Goal: Navigation & Orientation: Find specific page/section

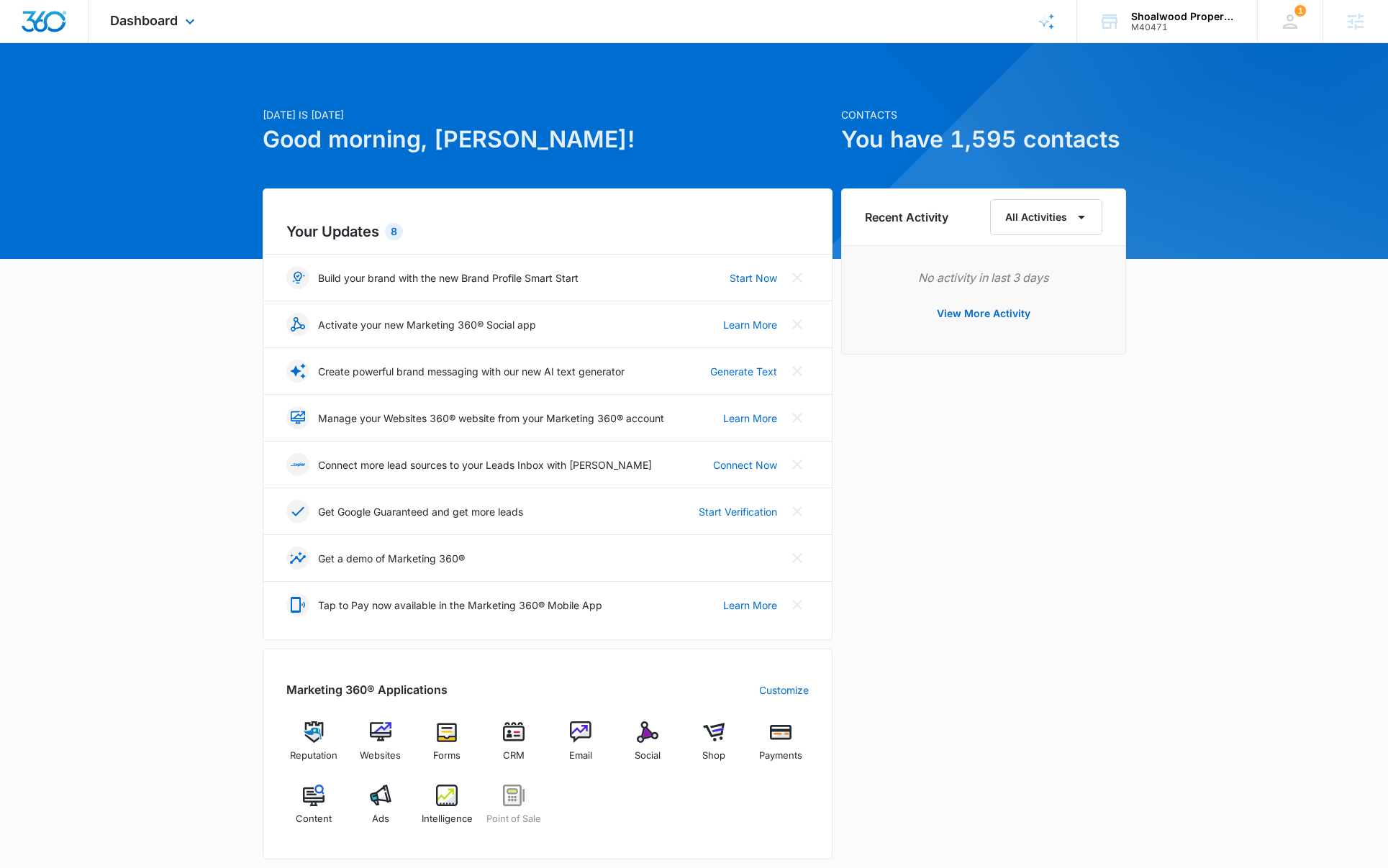
click at [178, 23] on div "Dashboard Apps Reputation Websites Forms CRM Email Social Shop Payments POS Con…" at bounding box center [154, 21] width 132 height 43
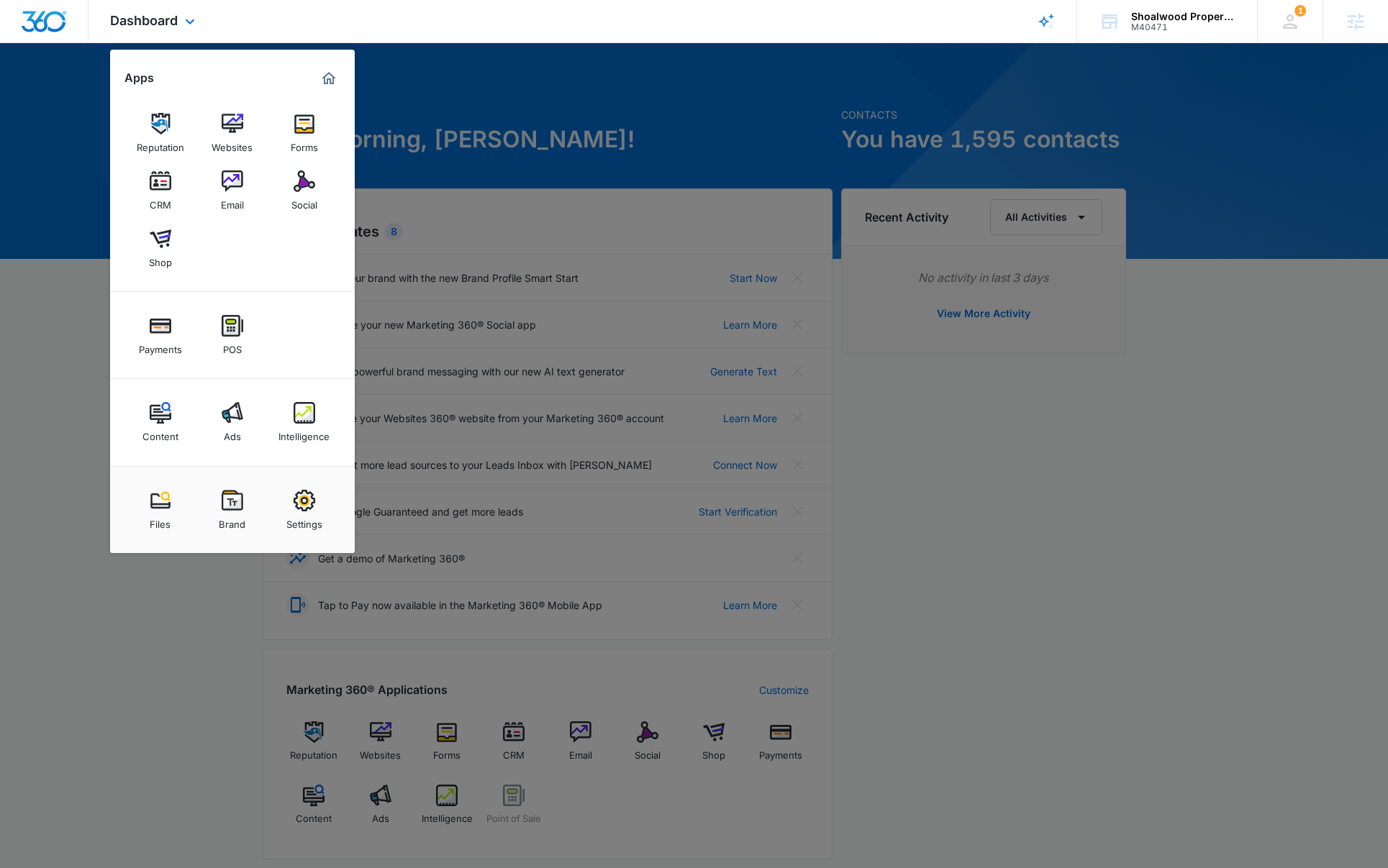
click at [178, 23] on div "Dashboard Apps Reputation Websites Forms CRM Email Social Shop Payments POS Con…" at bounding box center [154, 21] width 132 height 43
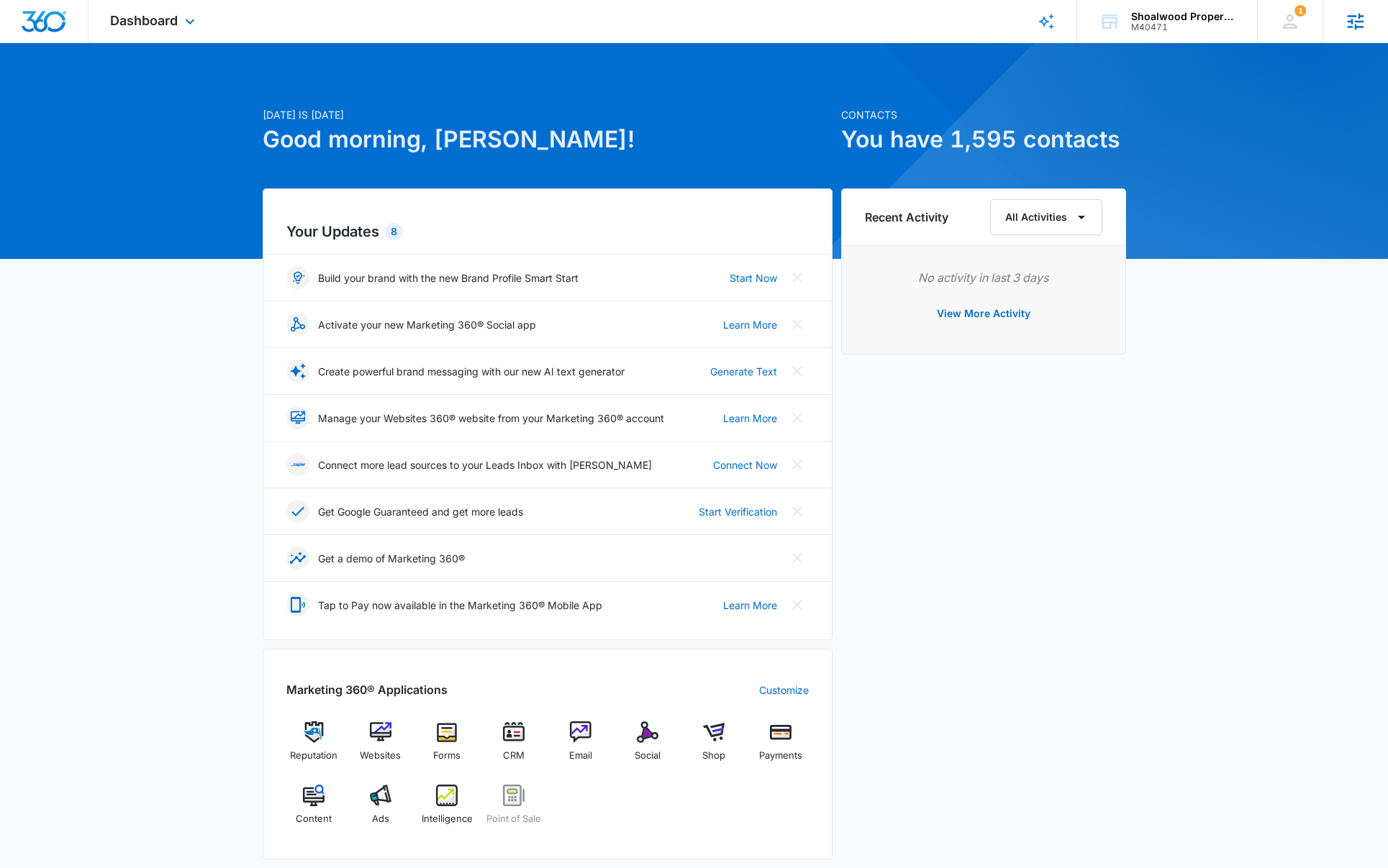
click at [1366, 36] on div "Agencies Agency Management" at bounding box center [1355, 21] width 65 height 43
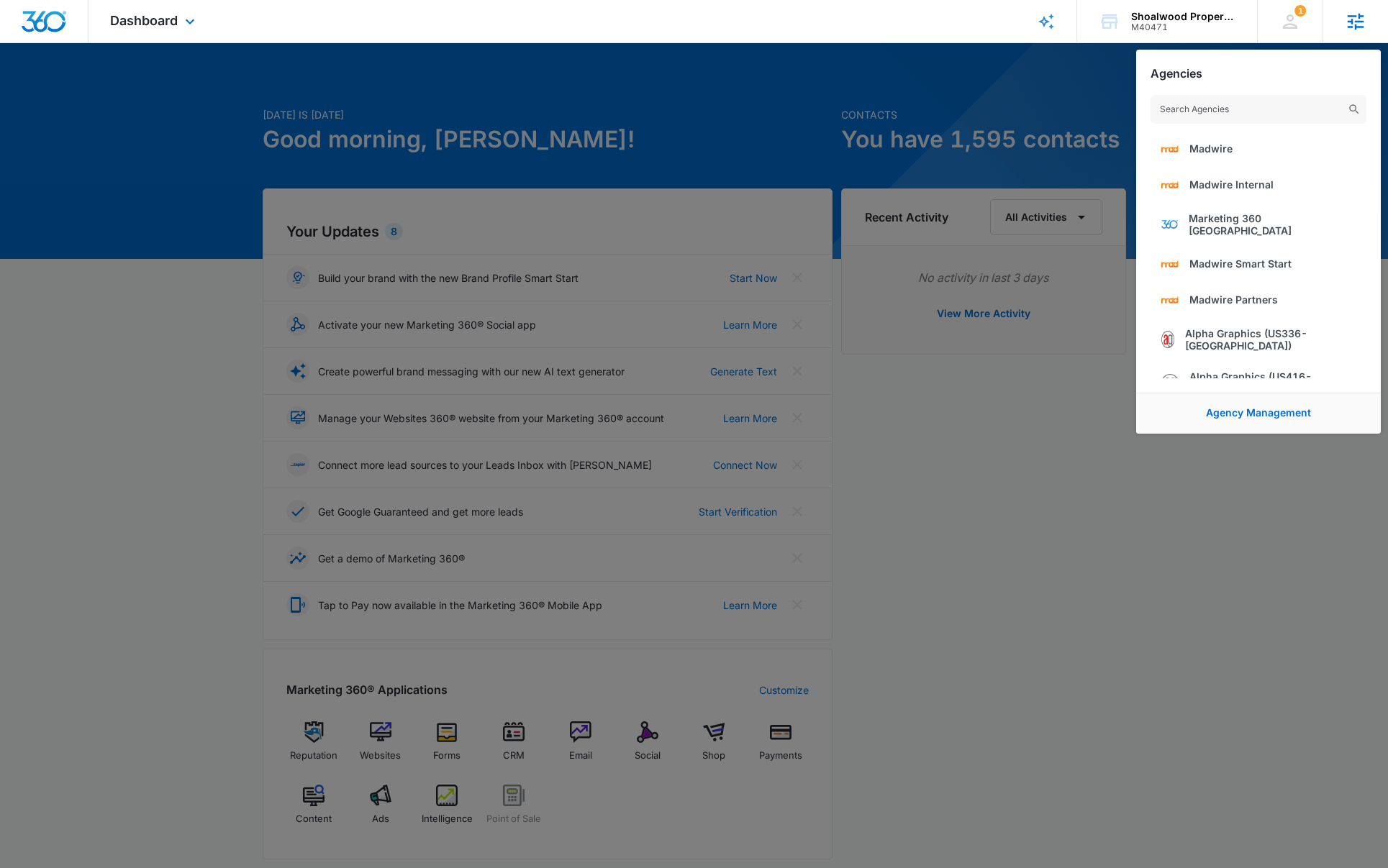
click at [1365, 28] on icon at bounding box center [1355, 21] width 22 height 22
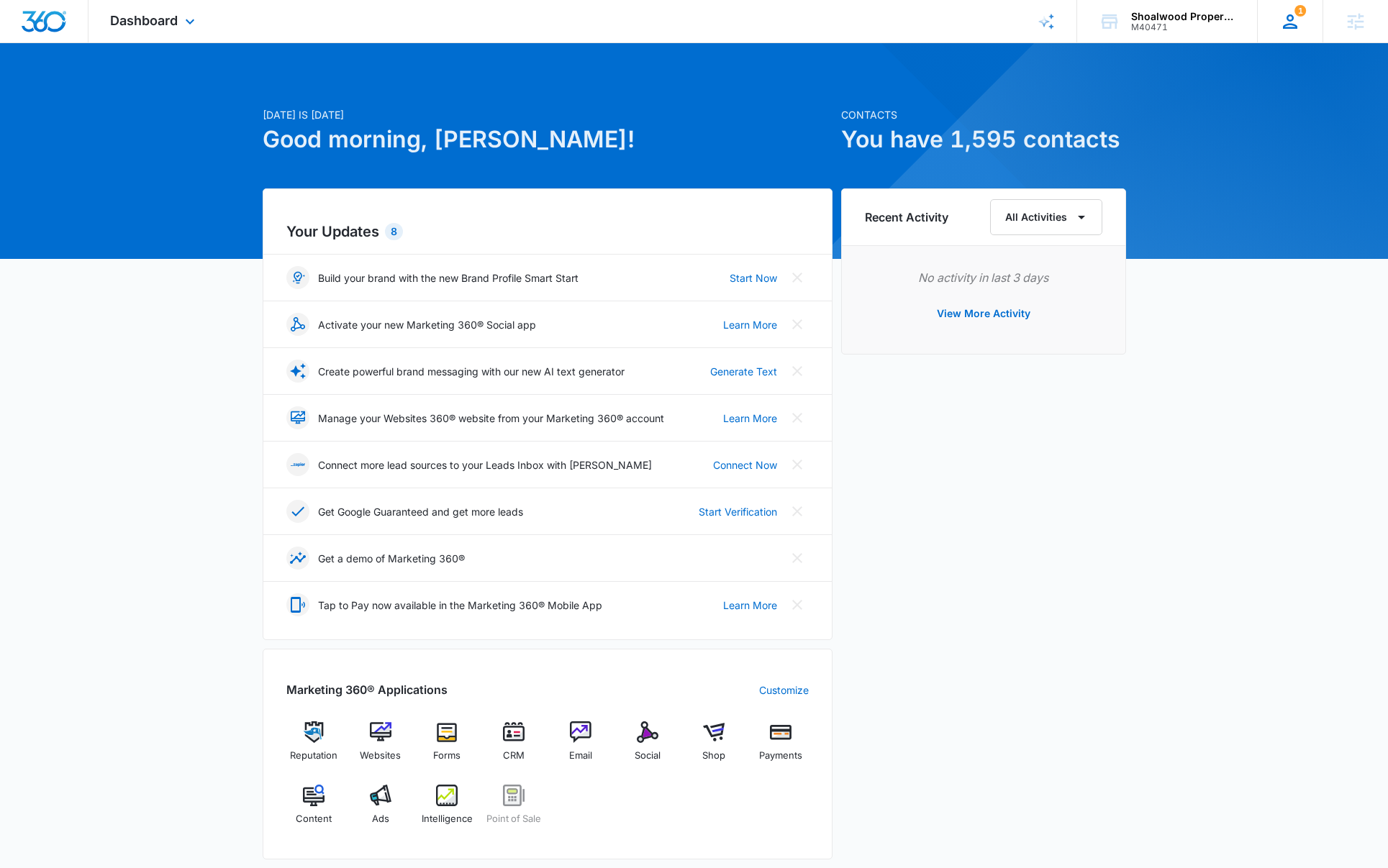
click at [1293, 36] on div "1 [PERSON_NAME] [PERSON_NAME][EMAIL_ADDRESS][PERSON_NAME][DOMAIN_NAME] My Profi…" at bounding box center [1290, 21] width 65 height 43
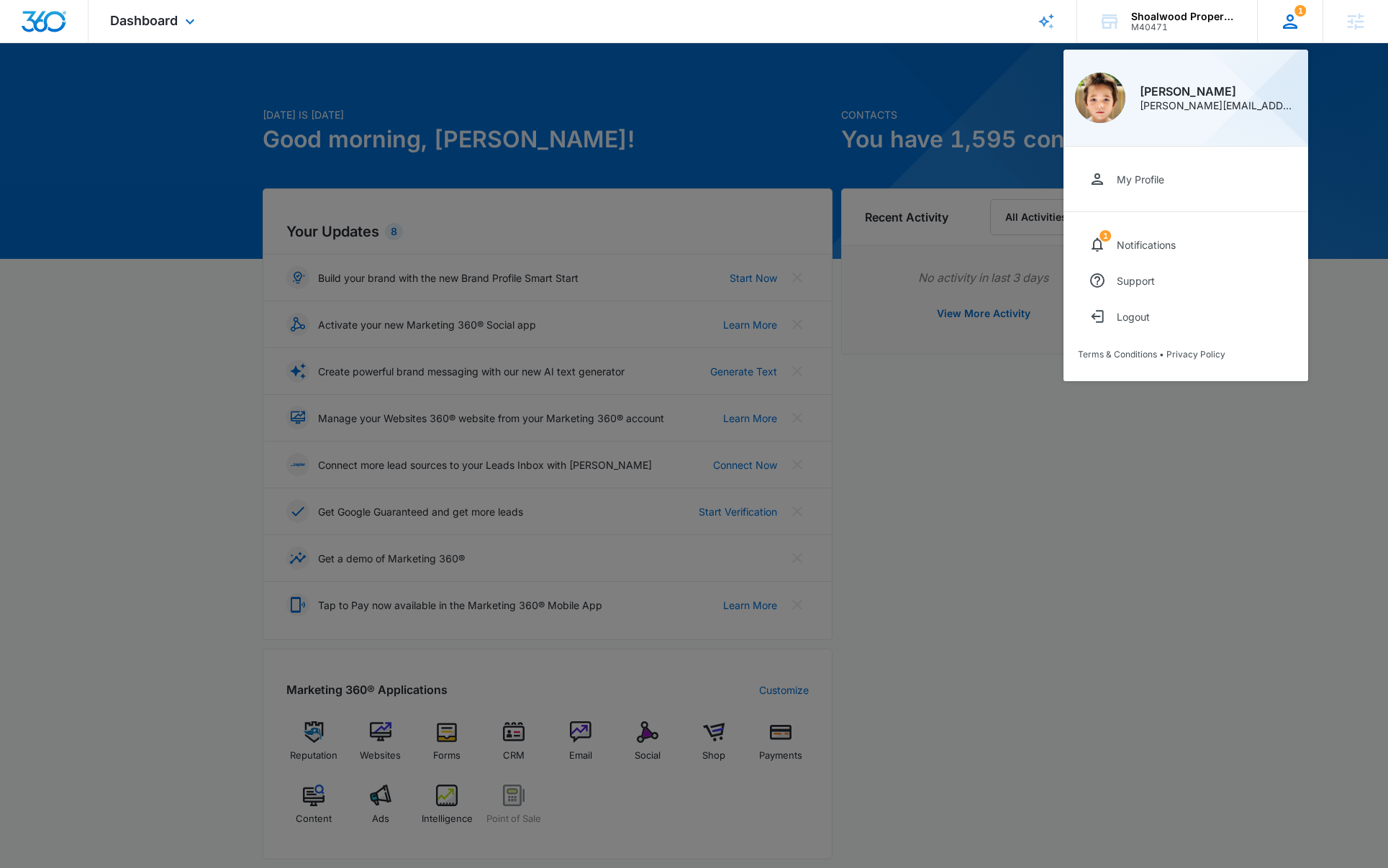
click at [1294, 32] on div "1 [PERSON_NAME] [PERSON_NAME][EMAIL_ADDRESS][PERSON_NAME][DOMAIN_NAME] My Profi…" at bounding box center [1290, 21] width 65 height 43
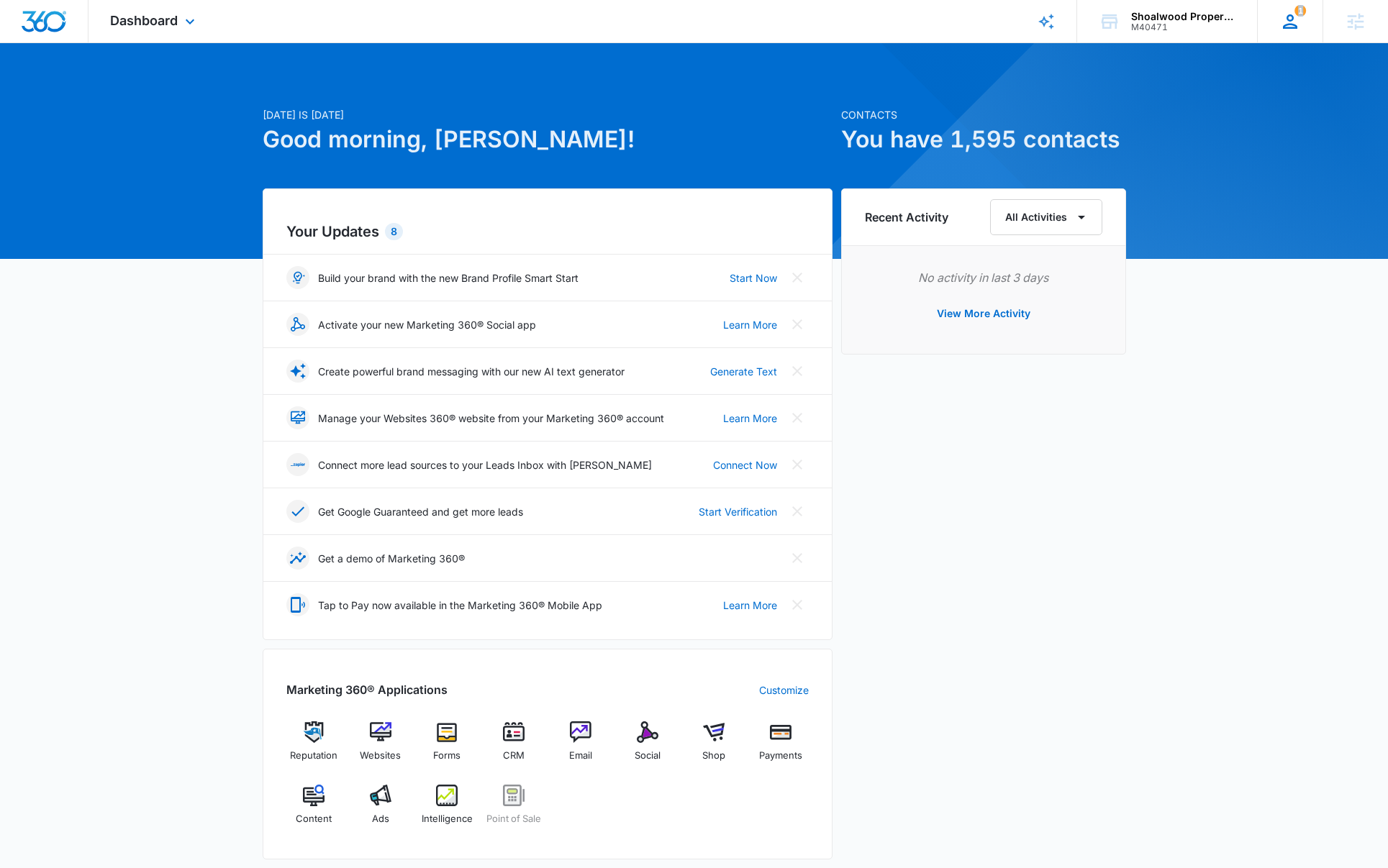
click at [1294, 32] on div "1 [PERSON_NAME] [PERSON_NAME][EMAIL_ADDRESS][PERSON_NAME][DOMAIN_NAME] My Profi…" at bounding box center [1290, 21] width 65 height 43
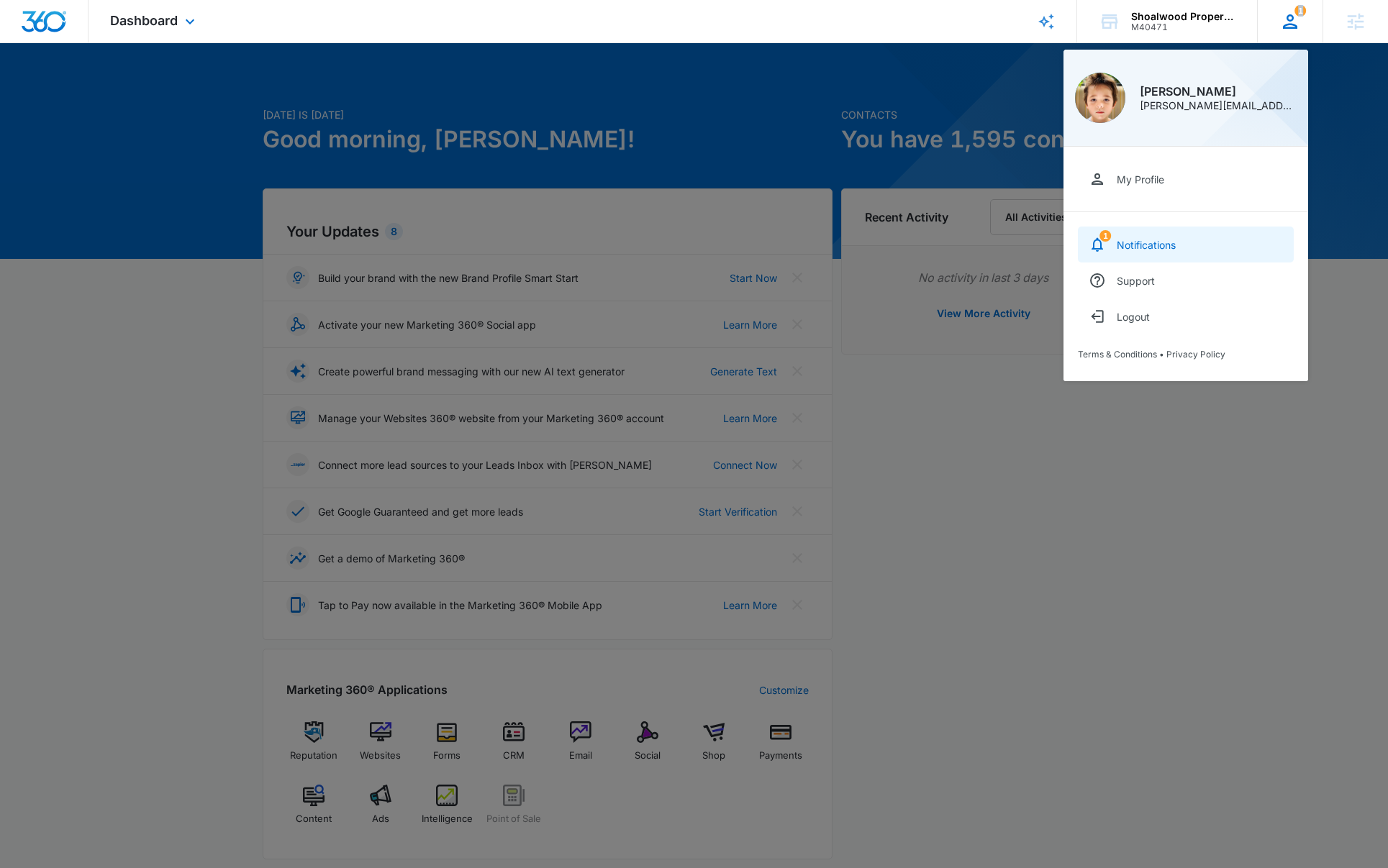
click at [1144, 248] on div "Notifications" at bounding box center [1146, 244] width 59 height 12
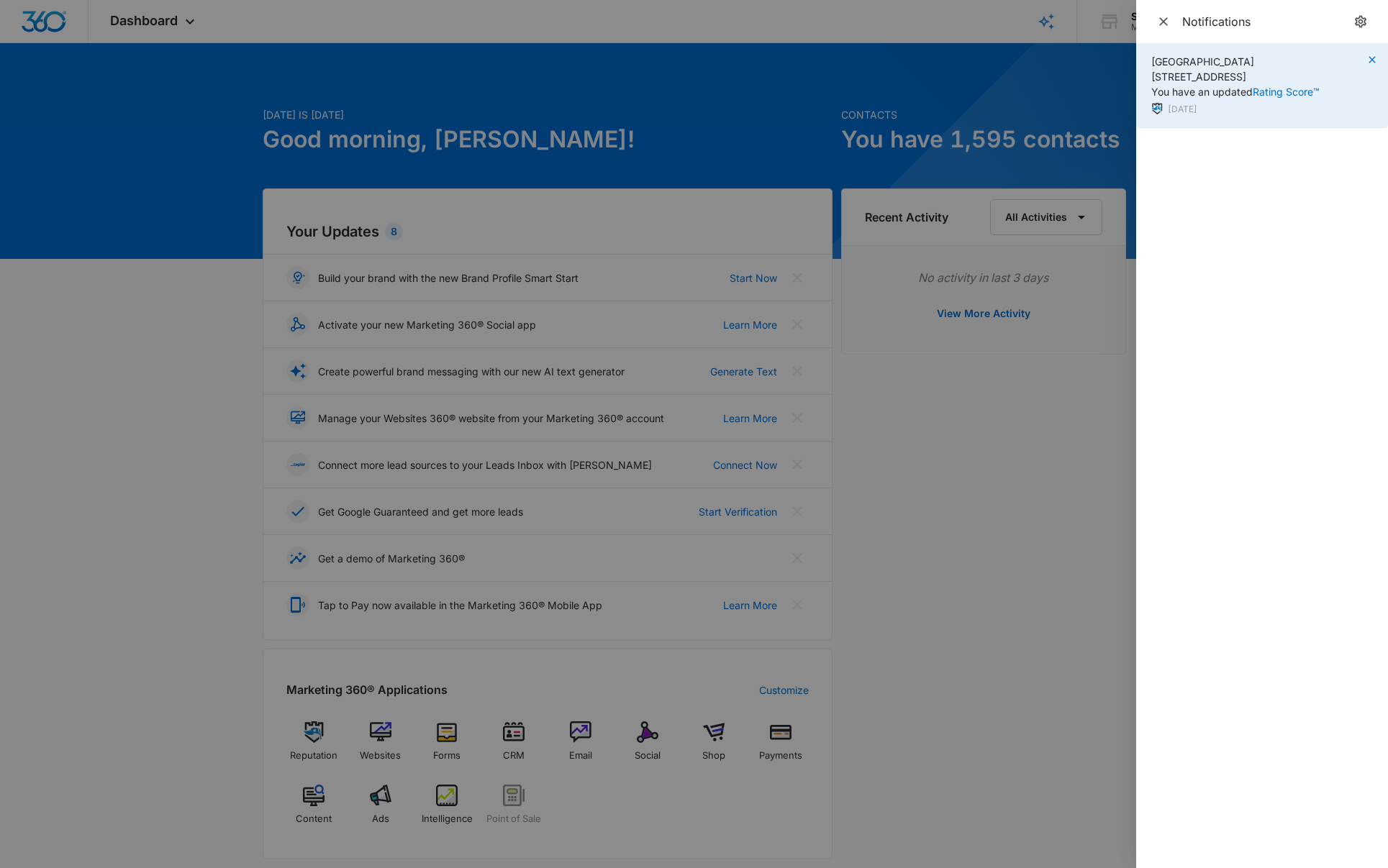
click at [1372, 59] on icon "button" at bounding box center [1372, 60] width 11 height 11
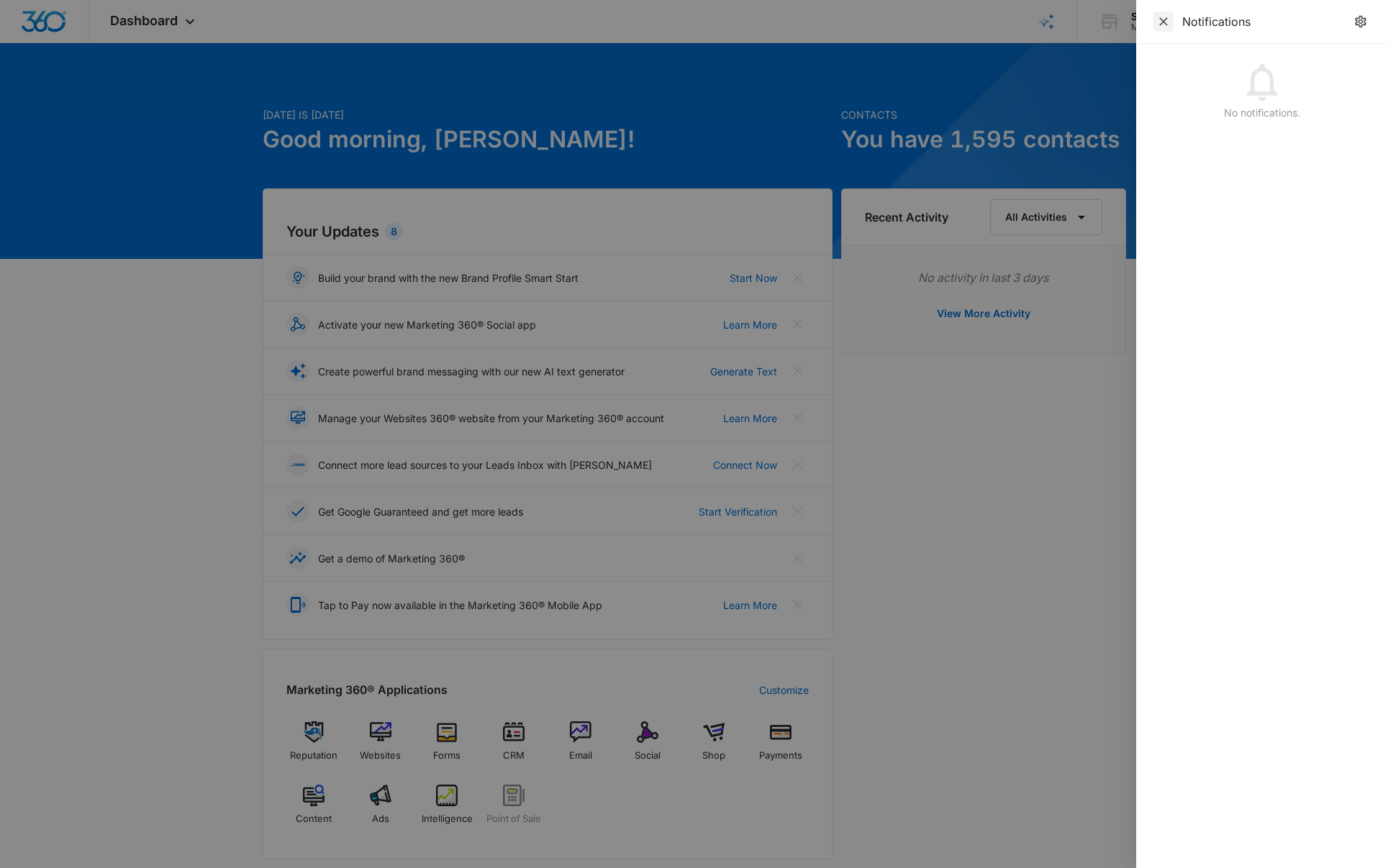
click at [1160, 23] on icon "Close" at bounding box center [1164, 22] width 15 height 15
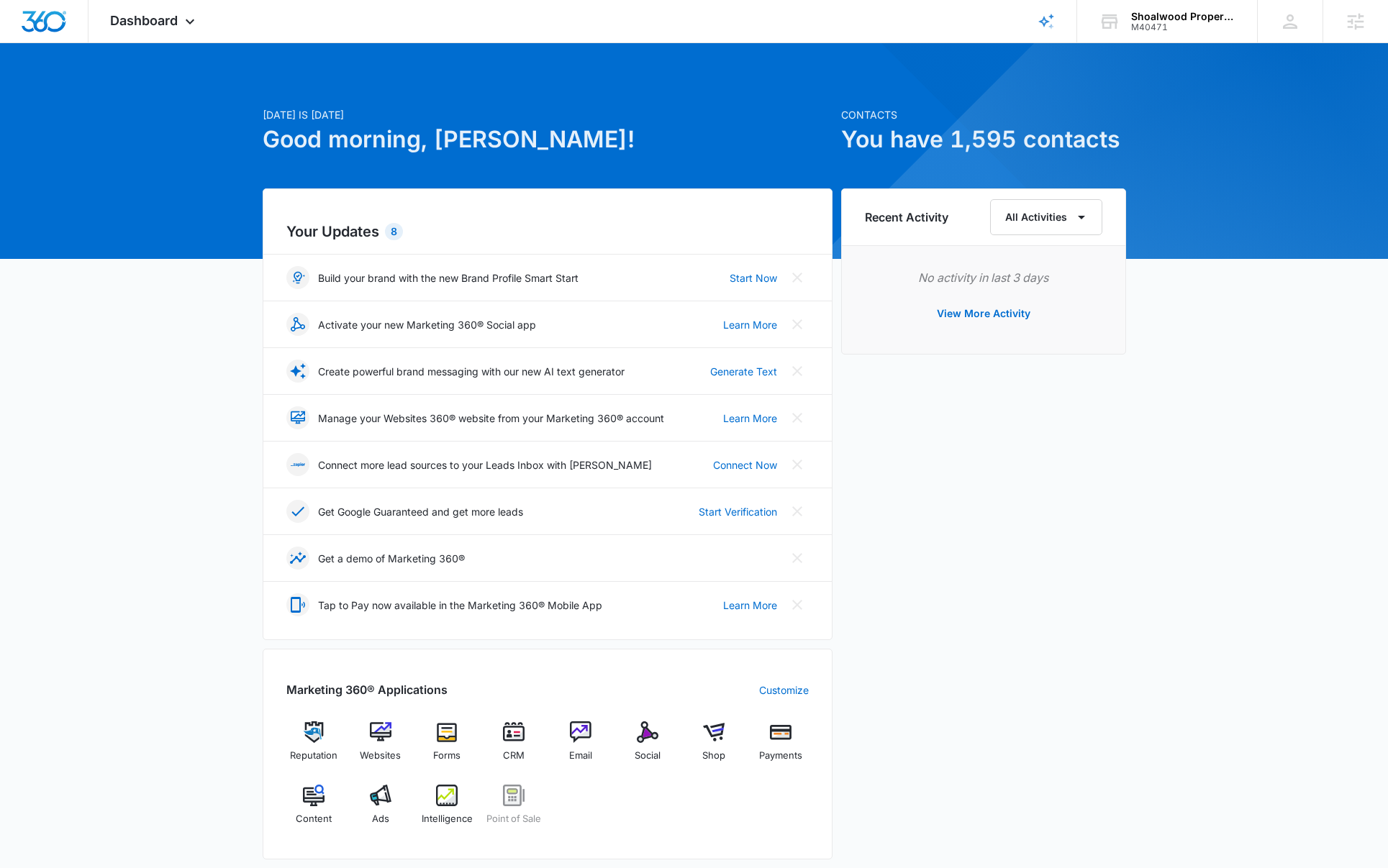
click at [1187, 438] on div "[DATE] is [DATE] Good morning, [PERSON_NAME]! Contacts You have 1,595 contacts …" at bounding box center [694, 693] width 1388 height 1264
click at [1157, 621] on div "[DATE] is [DATE] Good morning, [PERSON_NAME]! Contacts You have 1,595 contacts …" at bounding box center [694, 693] width 1388 height 1264
click at [1169, 27] on div "M40471" at bounding box center [1184, 27] width 105 height 10
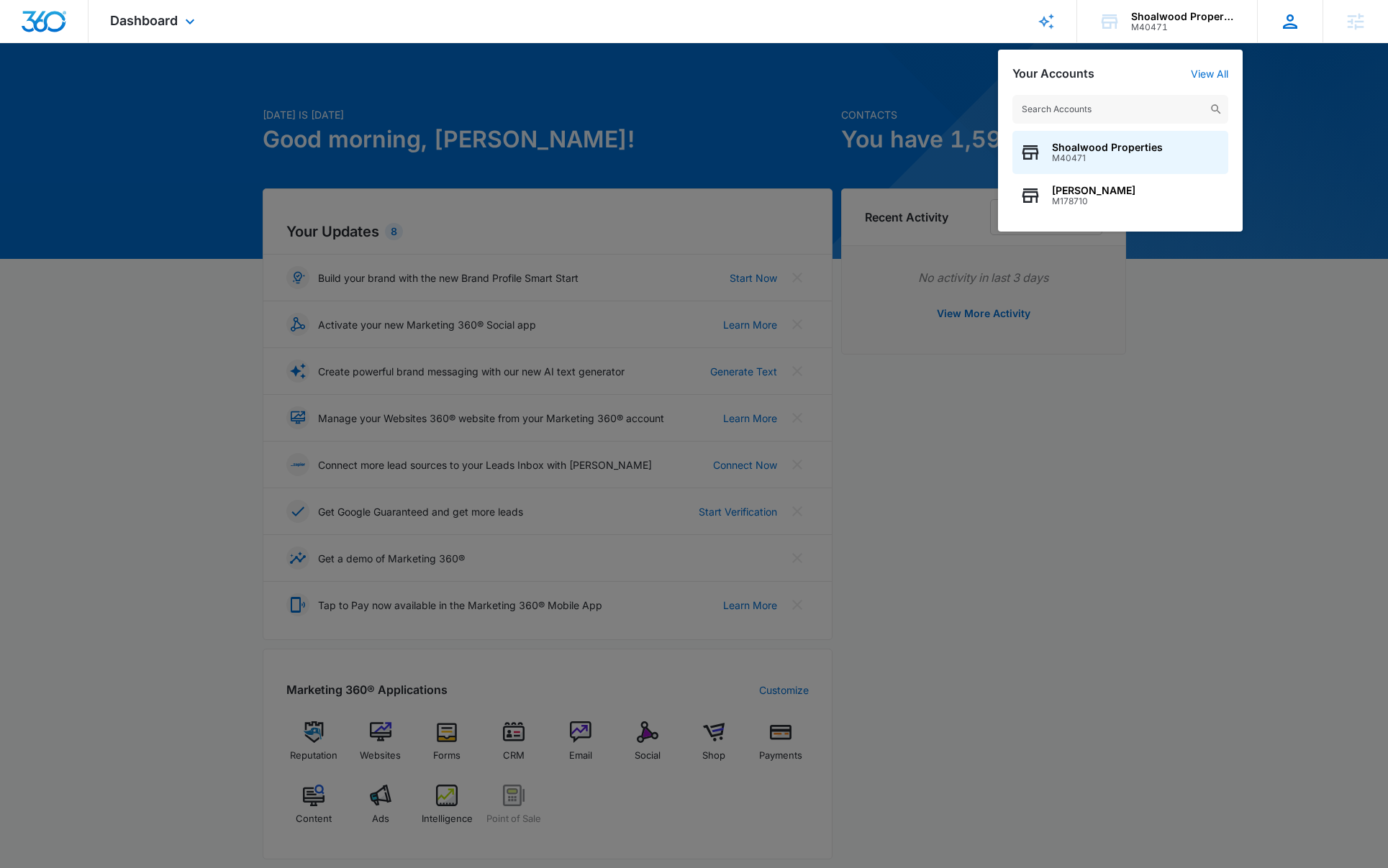
click at [1291, 28] on icon at bounding box center [1290, 22] width 15 height 15
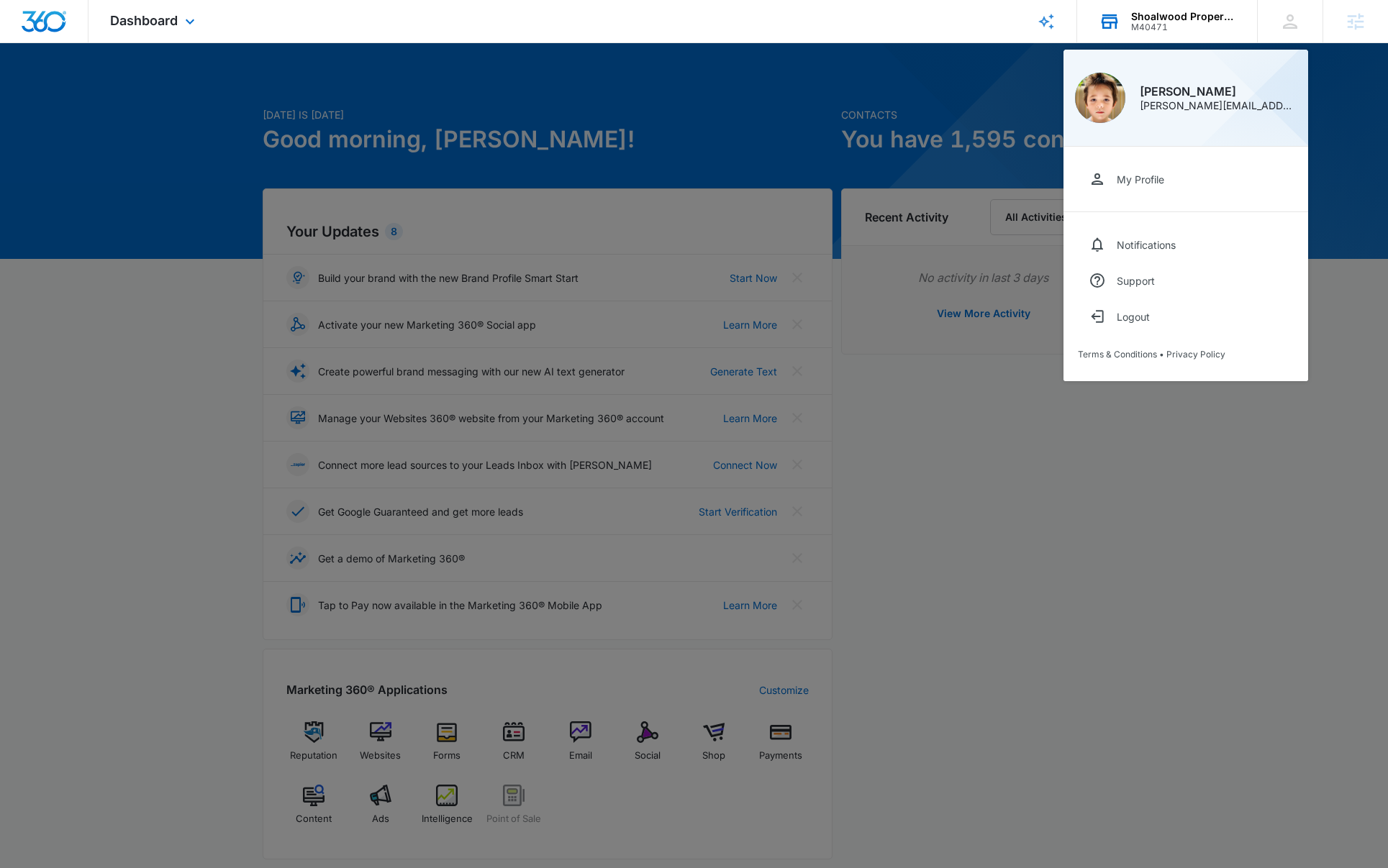
click at [1225, 28] on div "M40471" at bounding box center [1184, 27] width 105 height 10
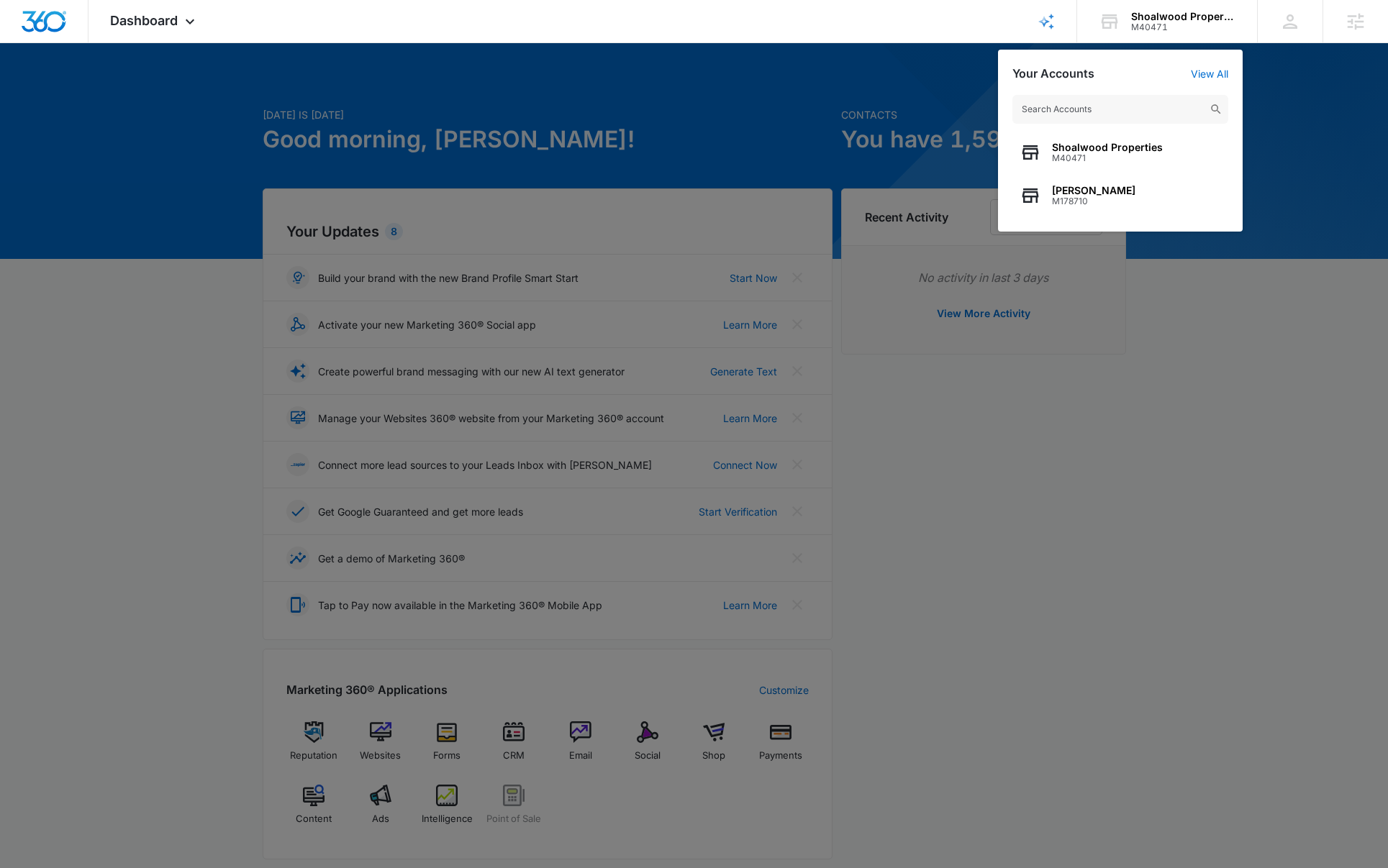
click at [1248, 534] on div at bounding box center [694, 434] width 1388 height 868
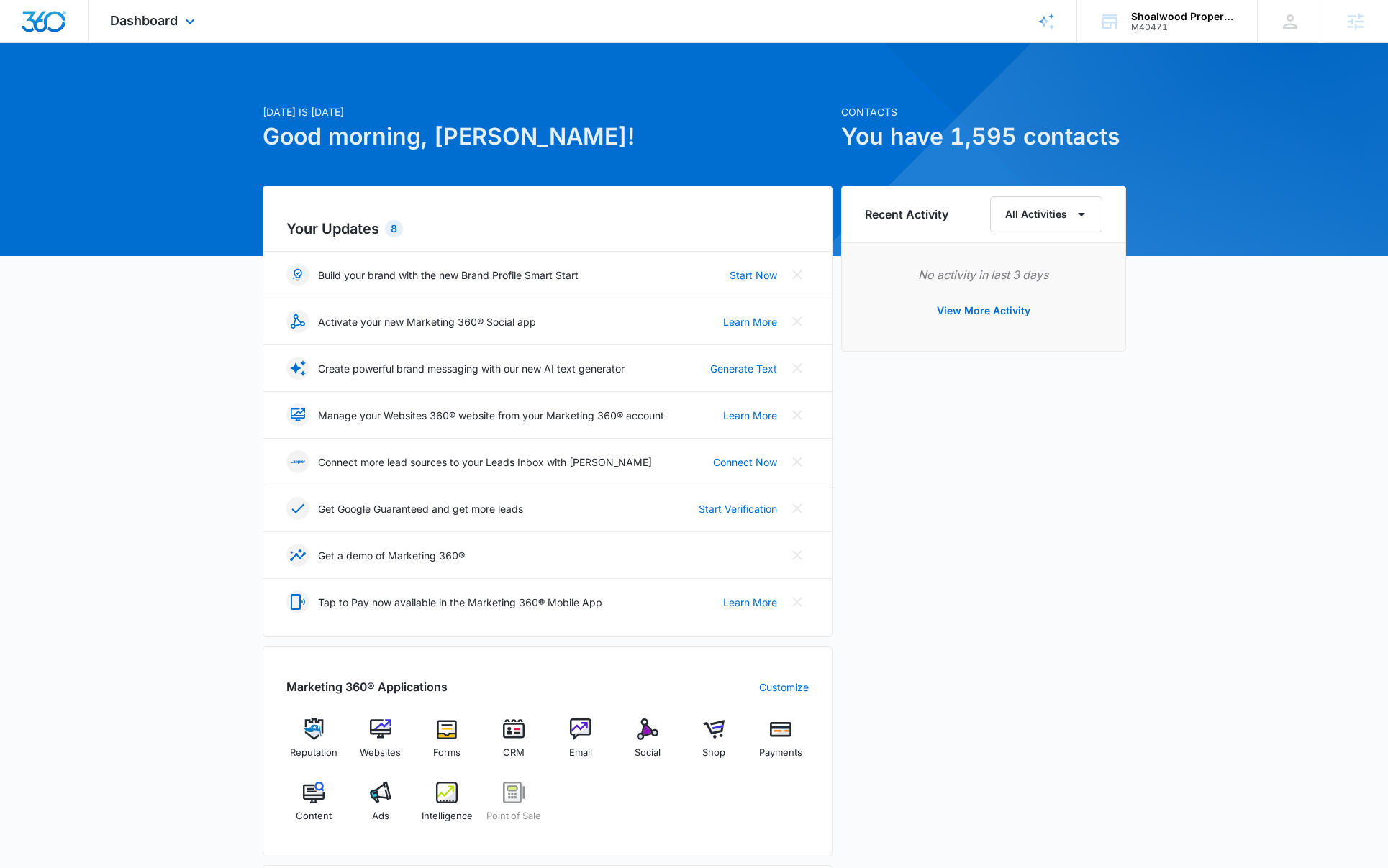
click at [178, 35] on div "Dashboard Apps Reputation Websites Forms CRM Email Social Shop Payments POS Con…" at bounding box center [154, 21] width 132 height 43
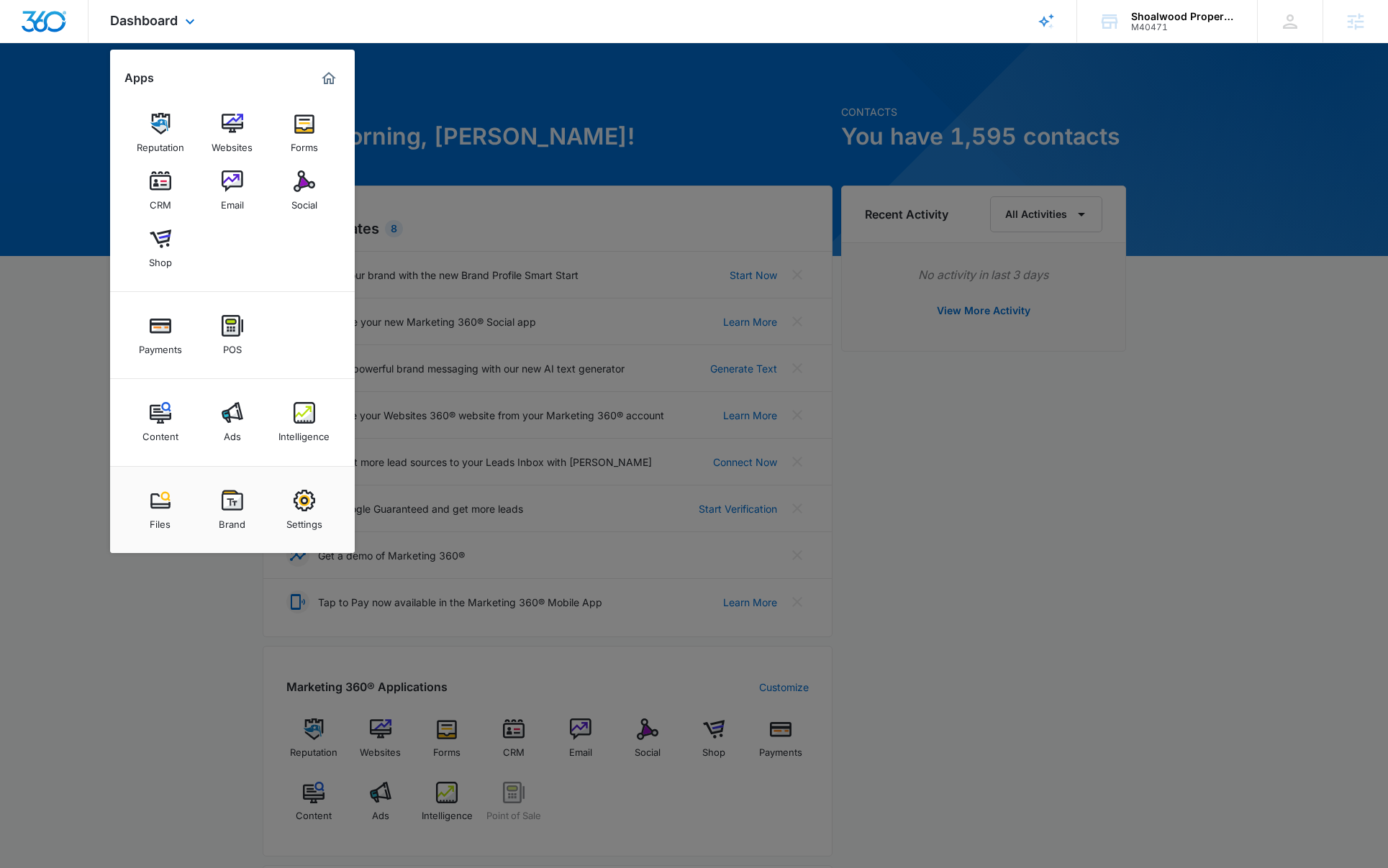
scroll to position [2, 0]
click at [244, 139] on div "Websites" at bounding box center [232, 144] width 41 height 19
